Goal: Task Accomplishment & Management: Manage account settings

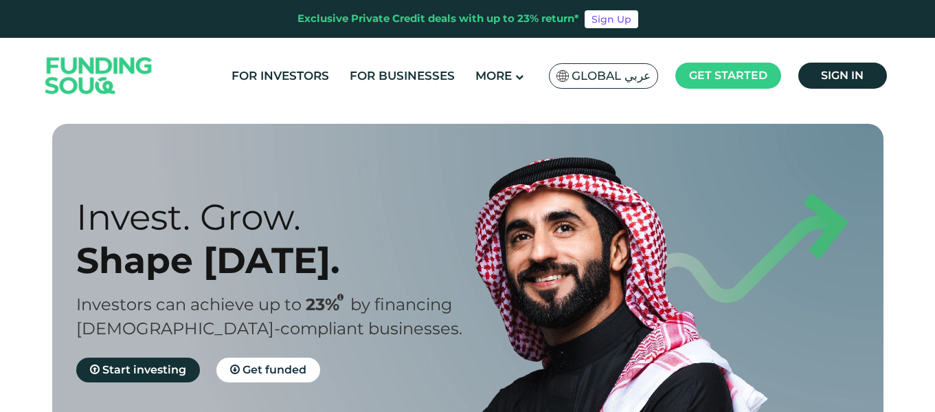
click at [869, 76] on link "Sign in" at bounding box center [843, 76] width 89 height 26
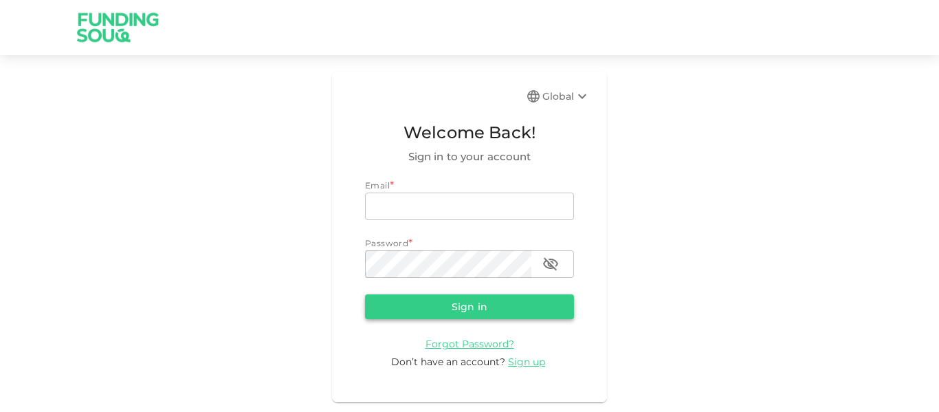
type input "[EMAIL_ADDRESS][PERSON_NAME][DOMAIN_NAME]"
click at [441, 313] on button "Sign in" at bounding box center [469, 306] width 209 height 25
